Goal: Go to known website: Access a specific website the user already knows

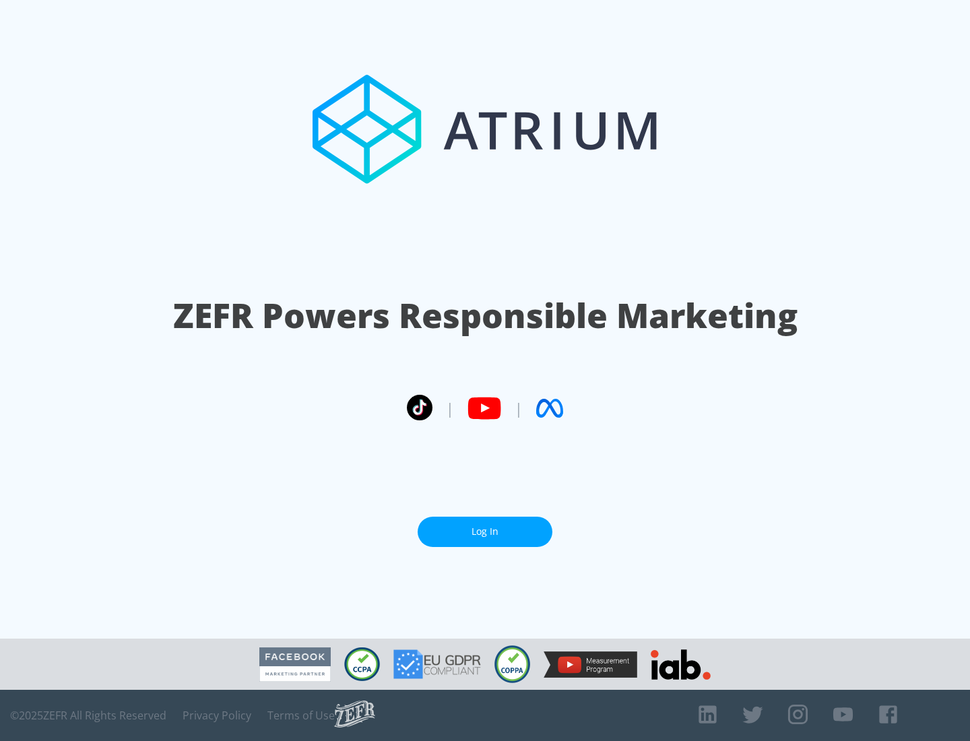
click at [485, 532] on link "Log In" at bounding box center [485, 532] width 135 height 30
